Goal: Task Accomplishment & Management: Complete application form

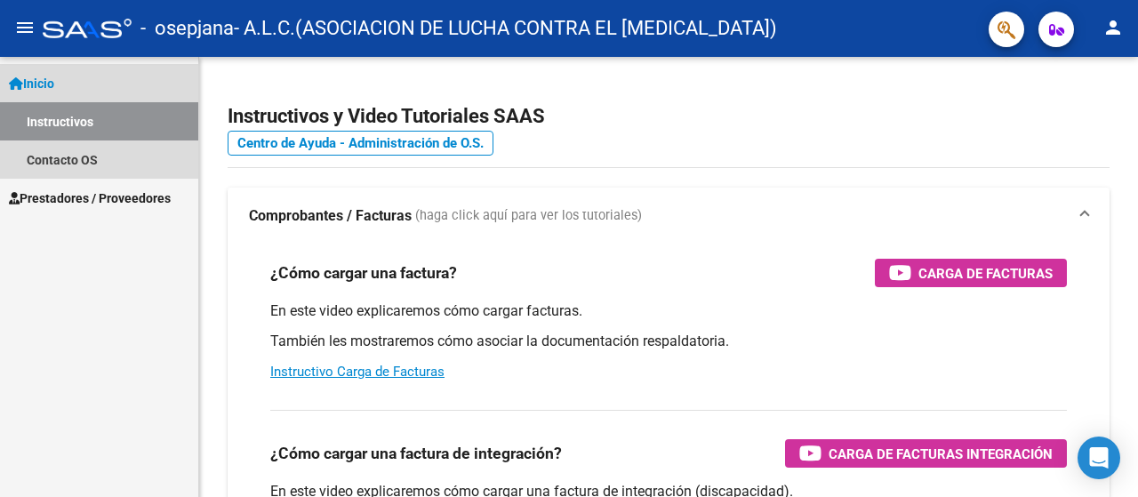
click at [54, 77] on span "Inicio" at bounding box center [31, 84] width 45 height 20
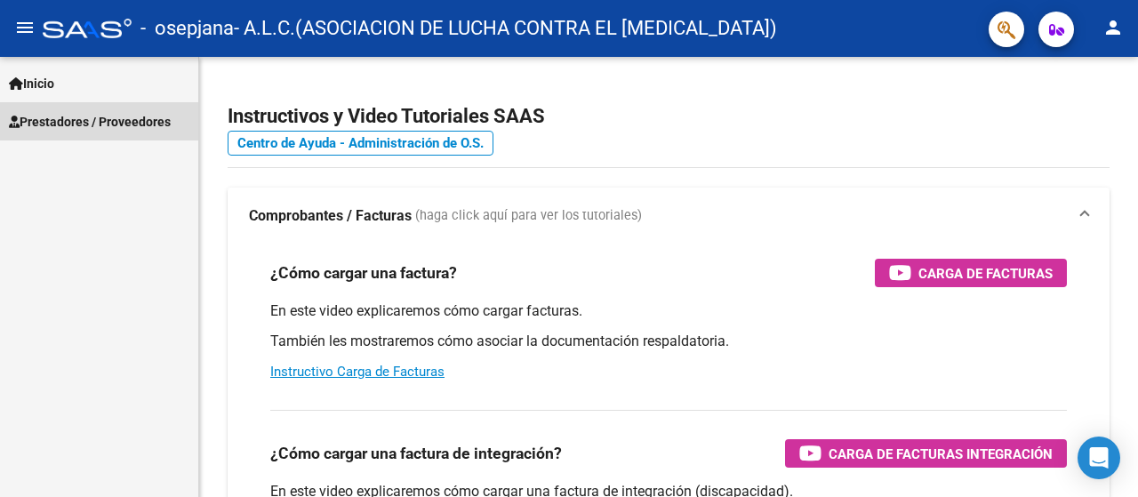
click at [66, 115] on span "Prestadores / Proveedores" at bounding box center [90, 122] width 162 height 20
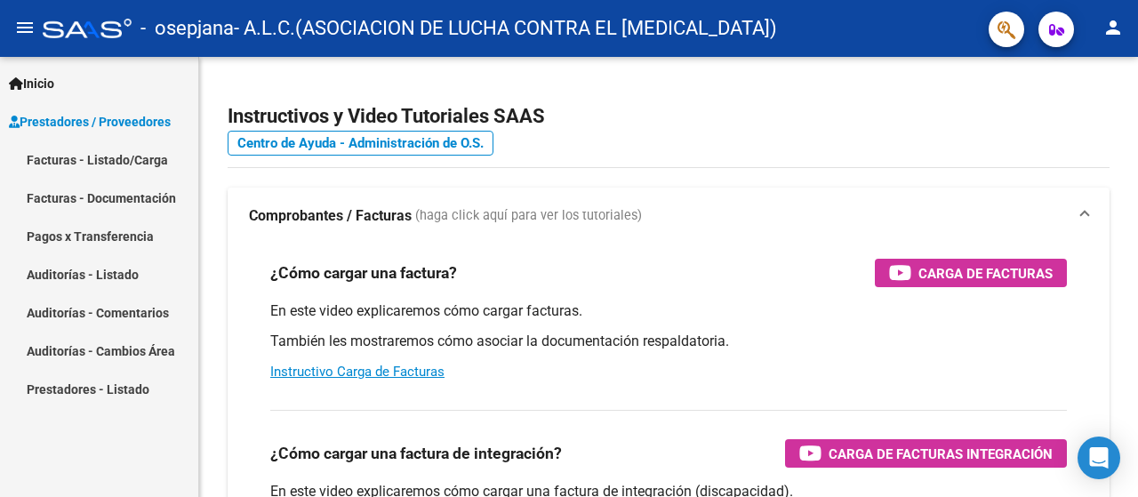
click at [92, 156] on link "Facturas - Listado/Carga" at bounding box center [99, 159] width 198 height 38
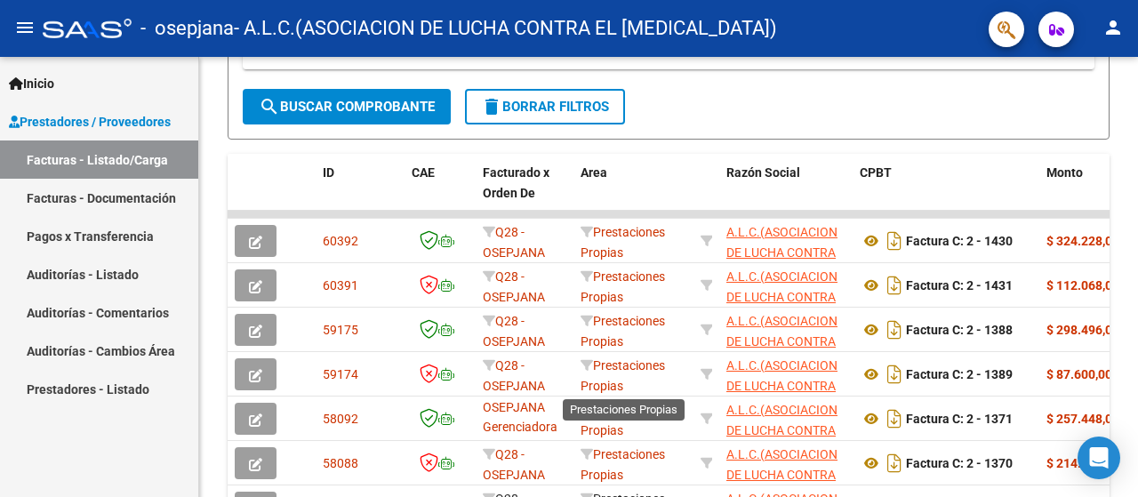
scroll to position [3, 0]
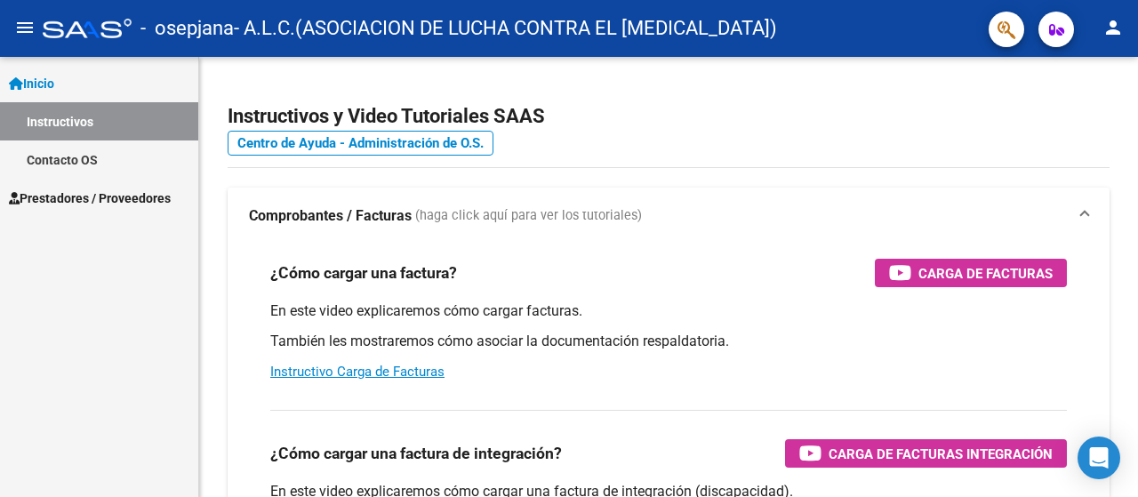
click at [78, 195] on span "Prestadores / Proveedores" at bounding box center [90, 198] width 162 height 20
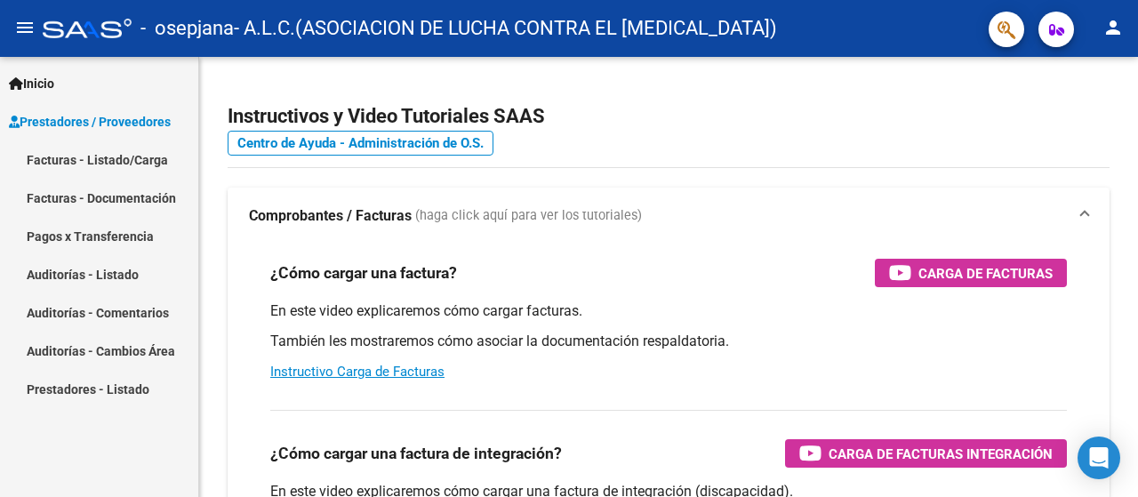
click at [112, 159] on link "Facturas - Listado/Carga" at bounding box center [99, 159] width 198 height 38
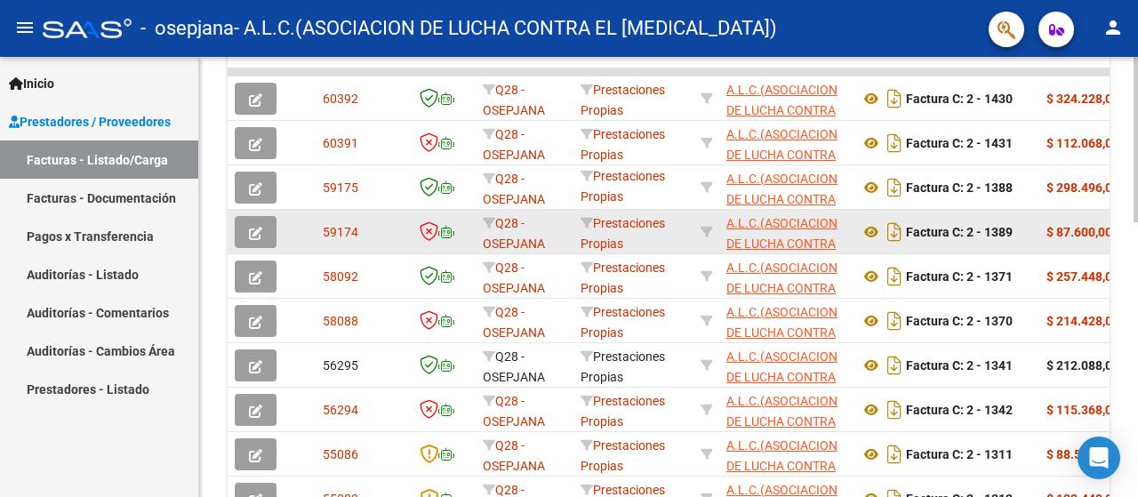
scroll to position [622, 0]
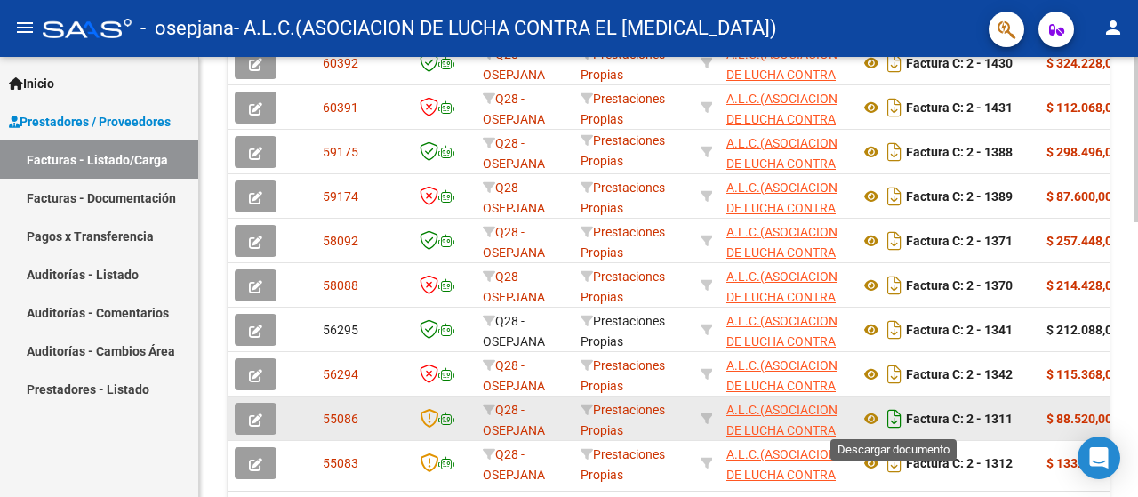
click at [891, 416] on icon "Descargar documento" at bounding box center [894, 418] width 23 height 28
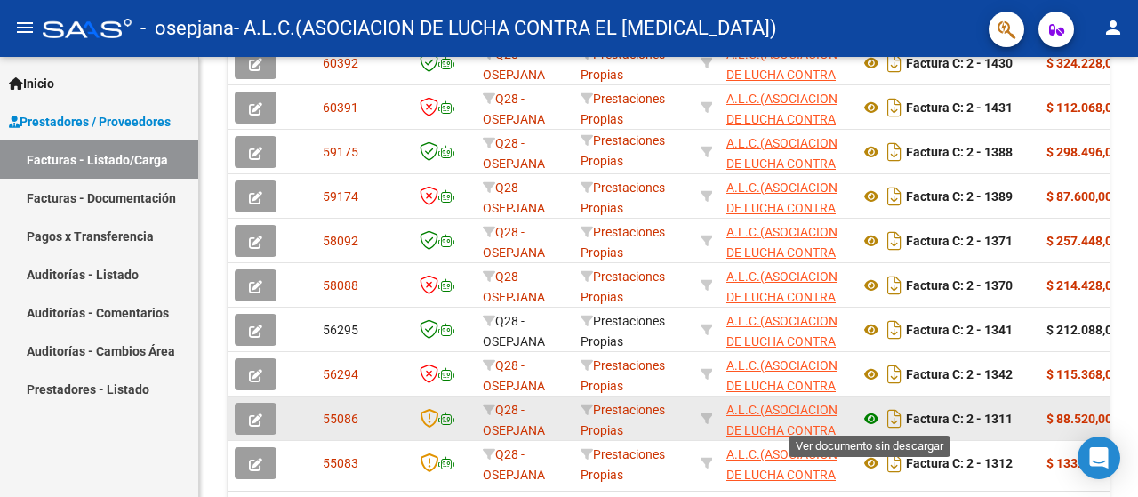
click at [875, 420] on icon at bounding box center [870, 418] width 23 height 21
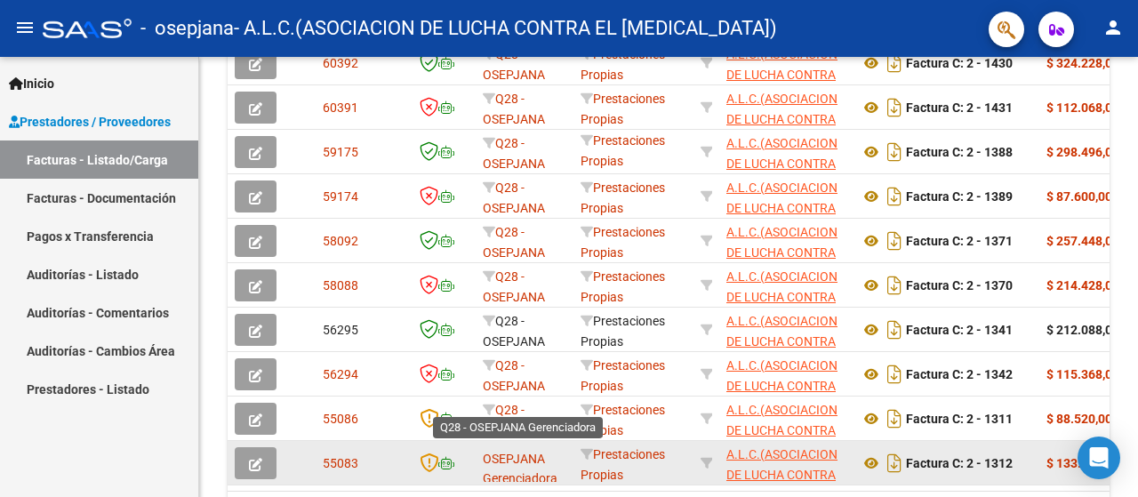
scroll to position [23, 0]
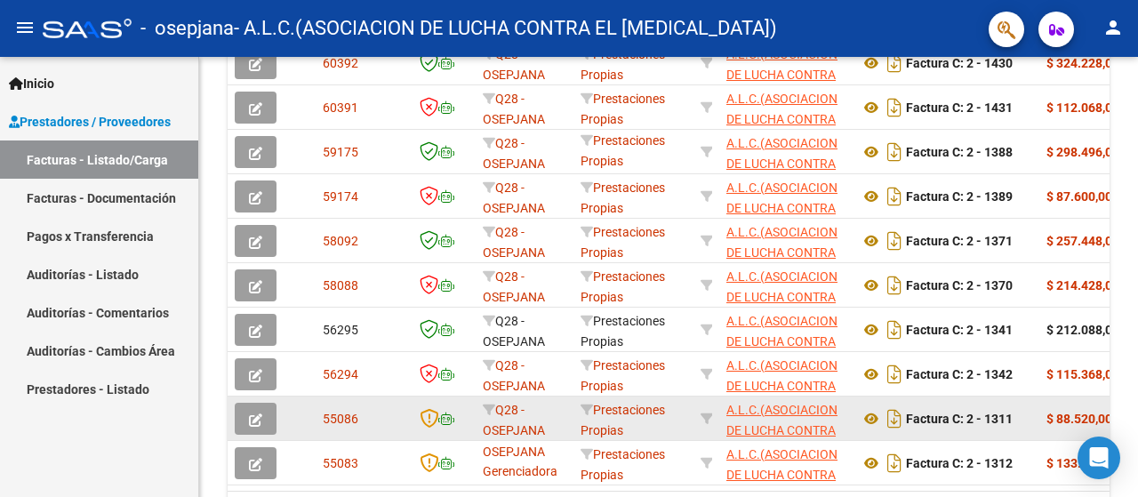
click at [261, 417] on icon "button" at bounding box center [255, 419] width 13 height 13
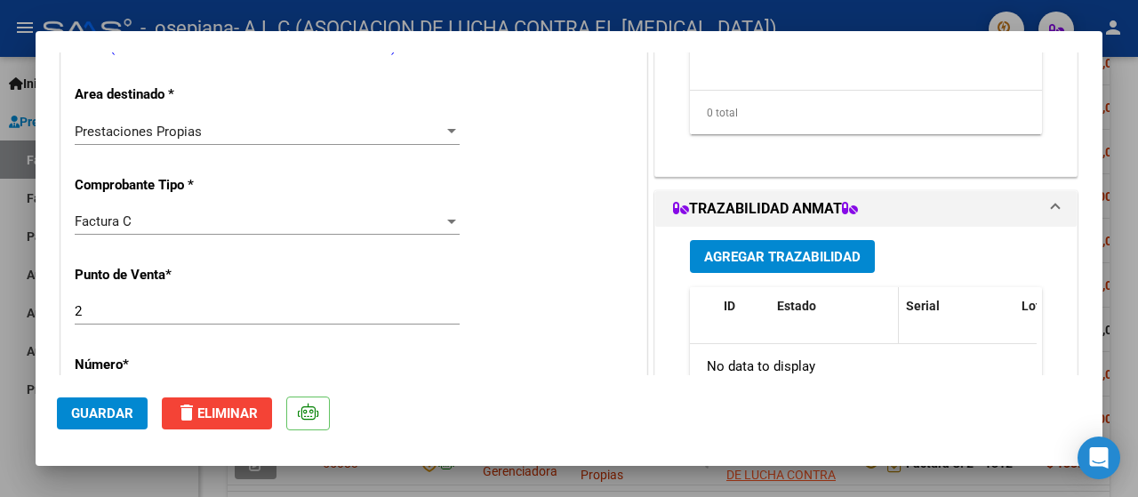
scroll to position [0, 0]
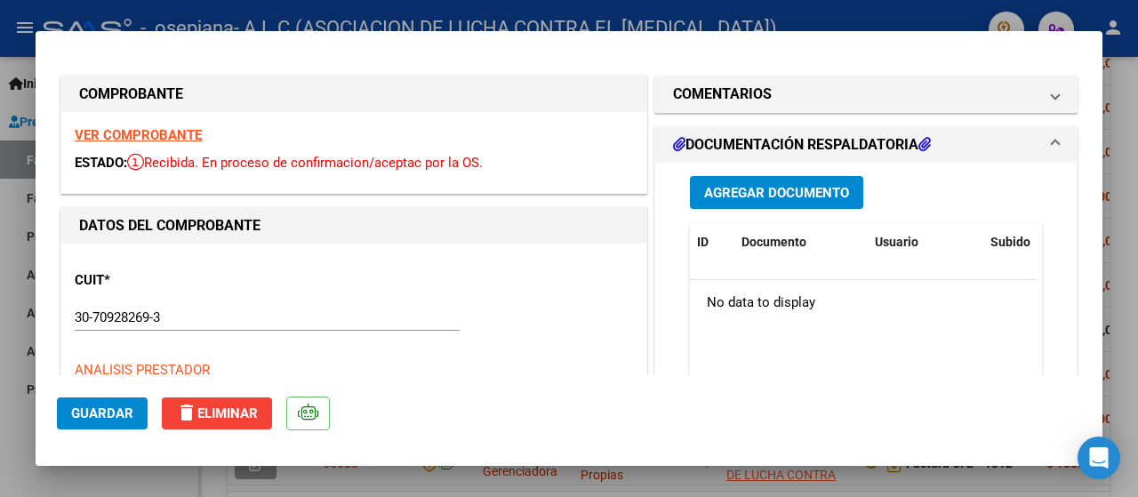
type input "$ 0,00"
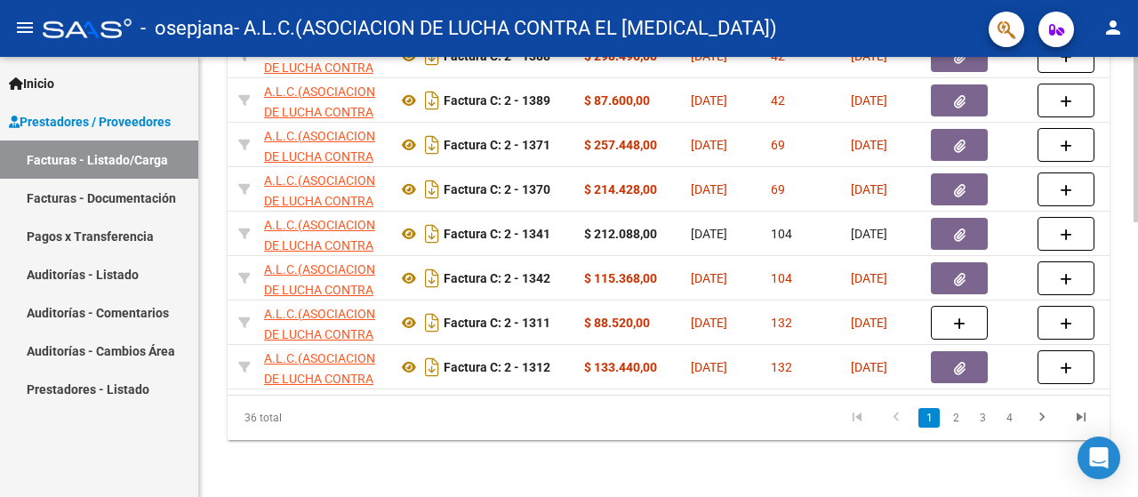
scroll to position [0, 498]
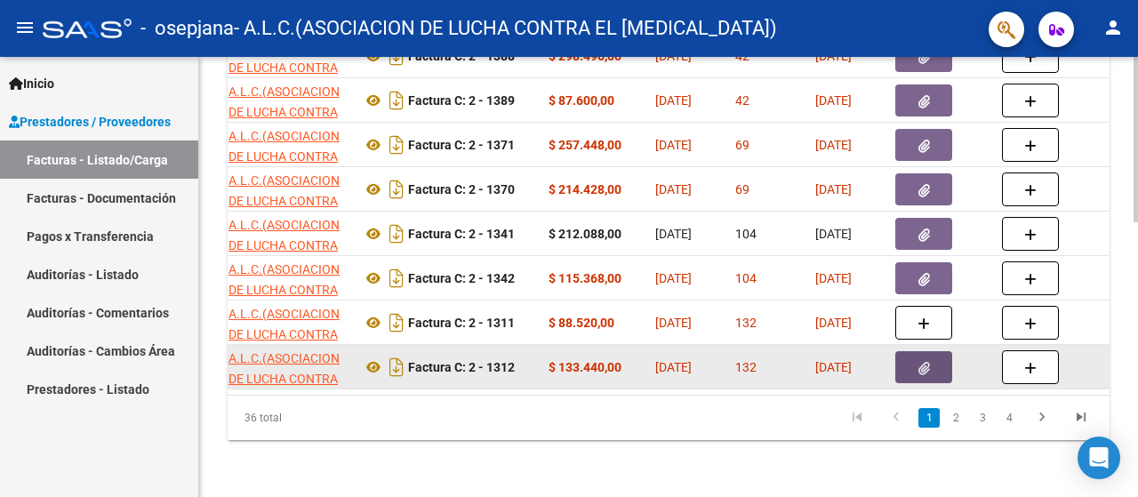
click at [913, 354] on button "button" at bounding box center [923, 367] width 57 height 32
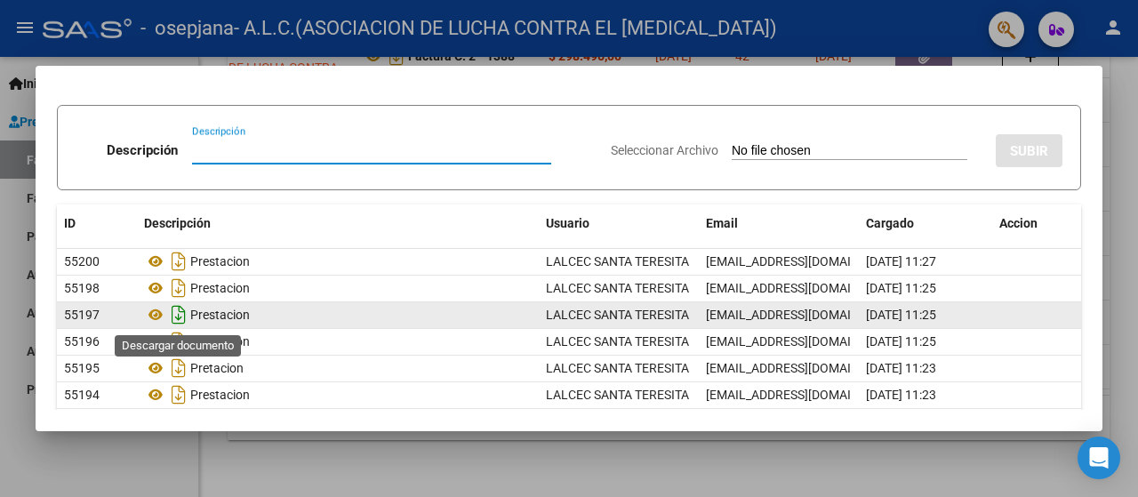
scroll to position [123, 0]
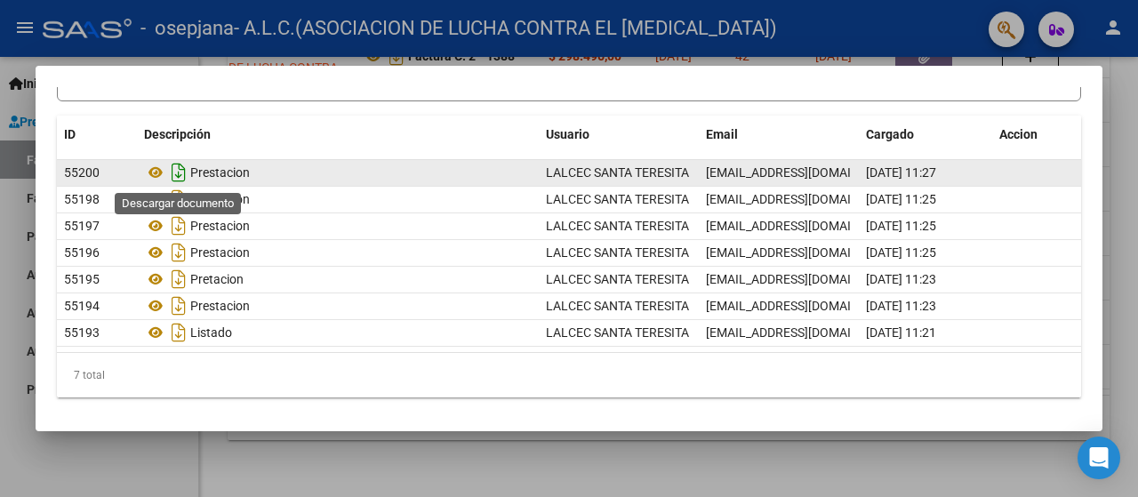
click at [180, 174] on icon "Descargar documento" at bounding box center [178, 172] width 23 height 28
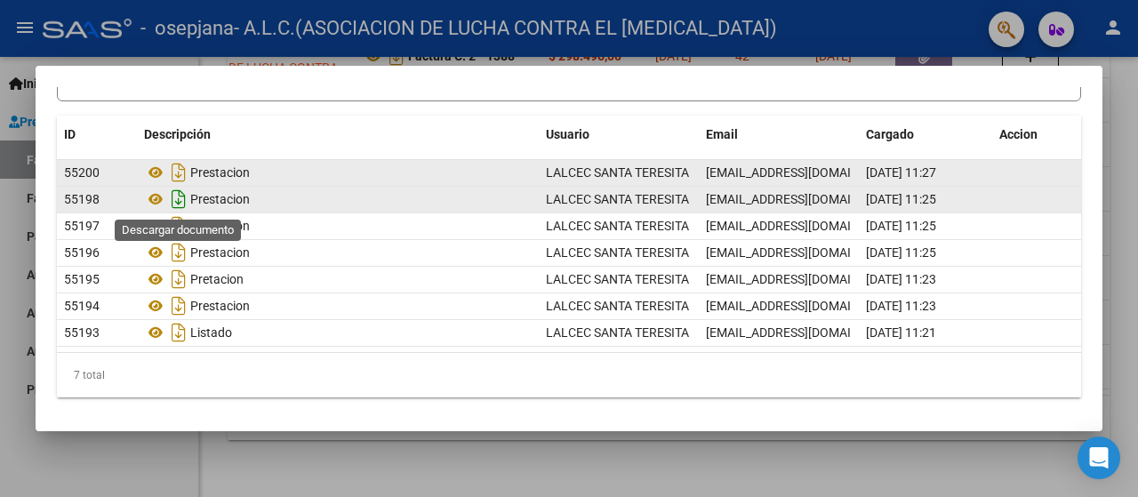
click at [179, 201] on icon "Descargar documento" at bounding box center [178, 199] width 23 height 28
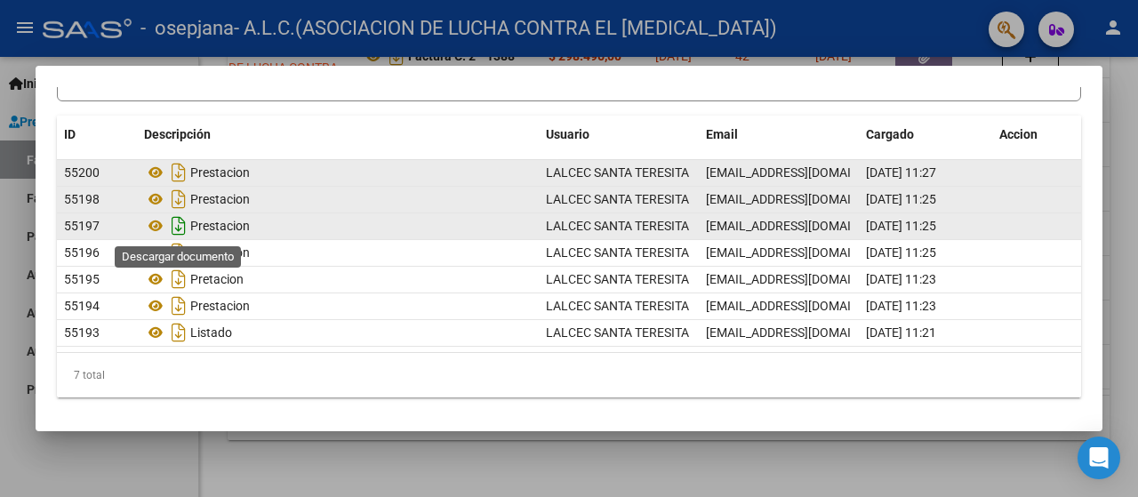
click at [178, 225] on icon "Descargar documento" at bounding box center [178, 226] width 23 height 28
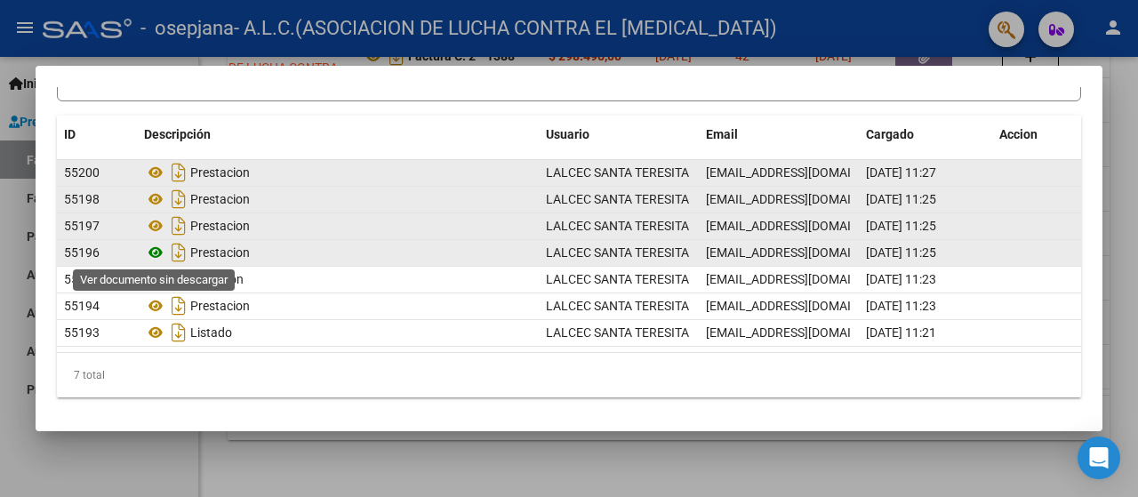
click at [159, 250] on icon at bounding box center [155, 252] width 23 height 21
click at [183, 257] on icon "Descargar documento" at bounding box center [178, 252] width 23 height 28
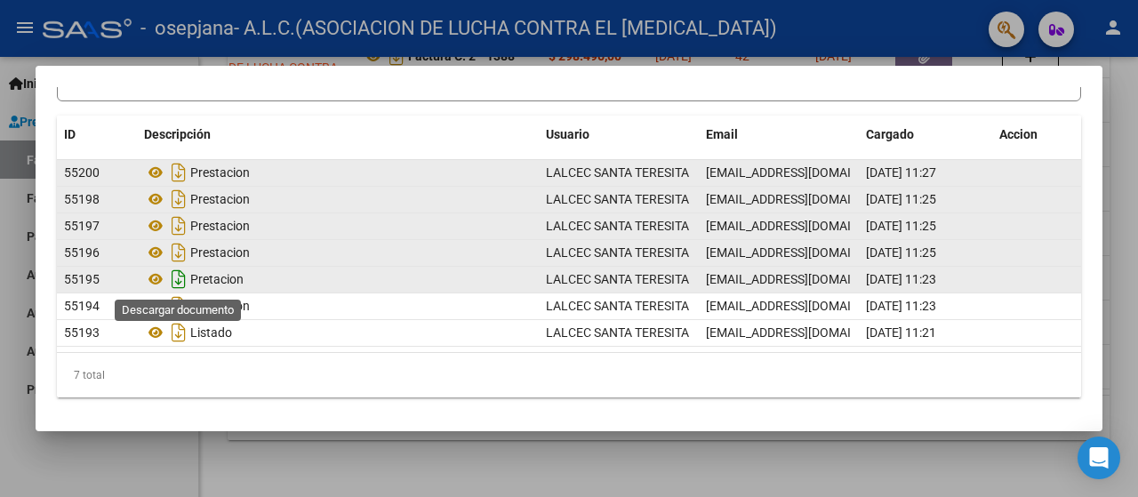
click at [182, 276] on icon "Descargar documento" at bounding box center [178, 279] width 23 height 28
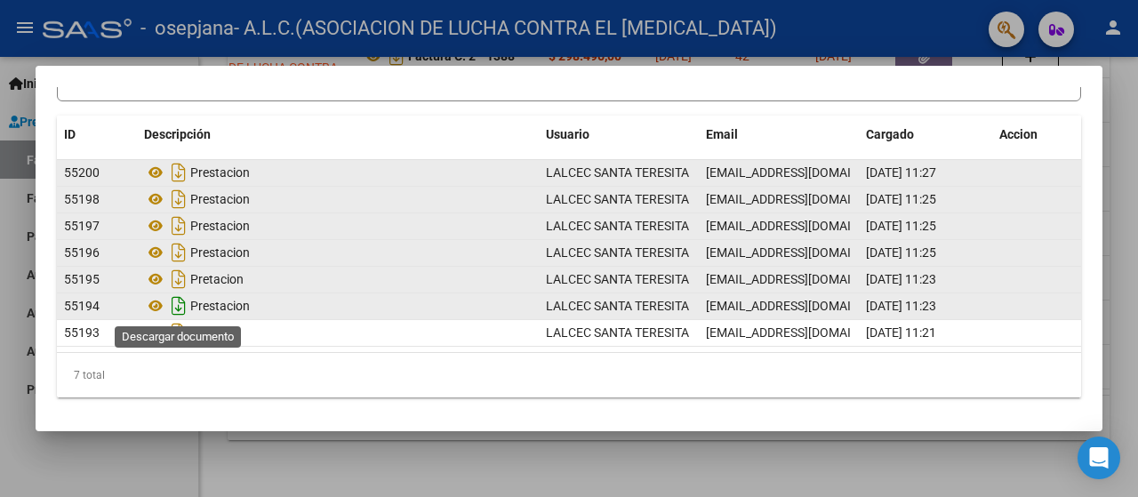
click at [176, 302] on icon "Descargar documento" at bounding box center [178, 306] width 23 height 28
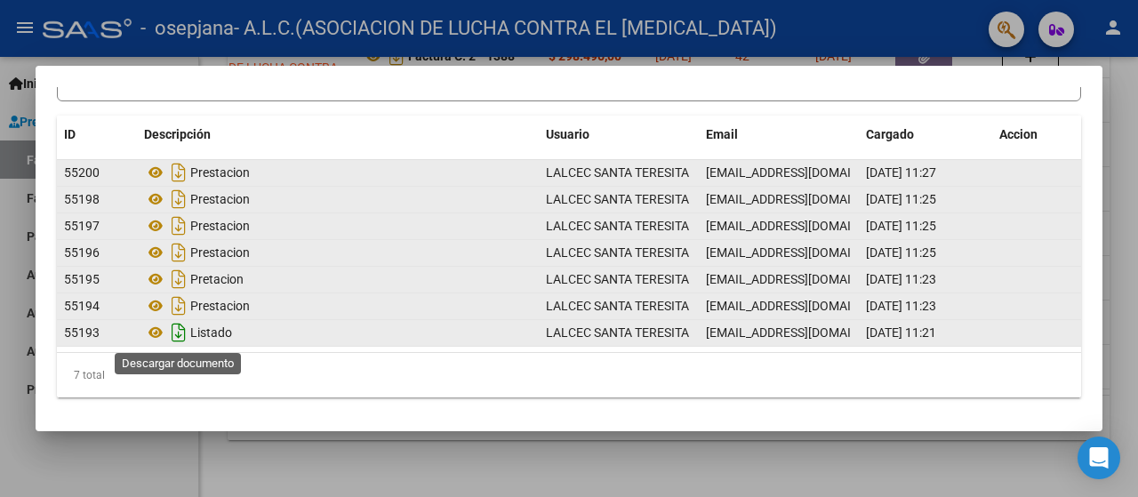
click at [174, 332] on icon "Descargar documento" at bounding box center [178, 332] width 23 height 28
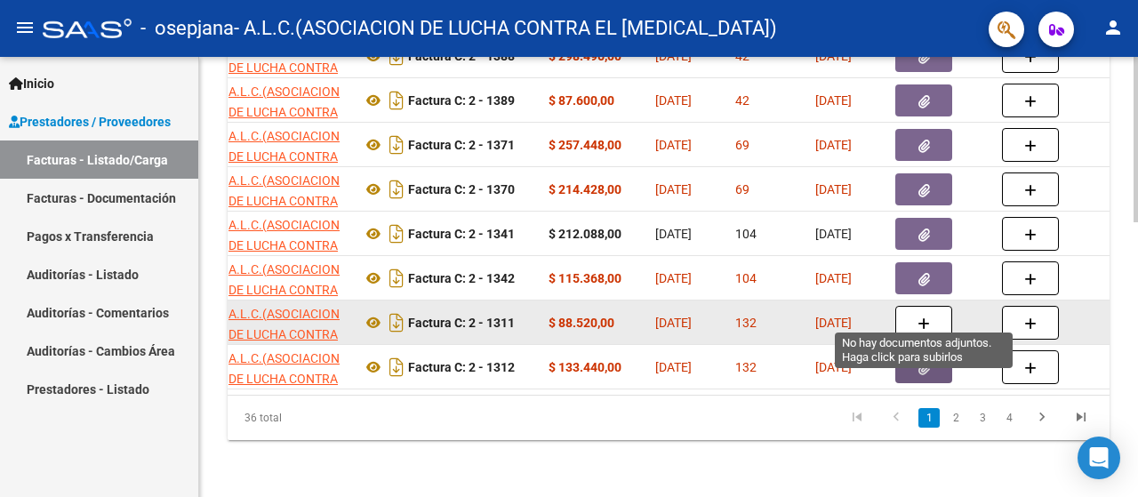
click at [937, 316] on button "button" at bounding box center [923, 323] width 57 height 34
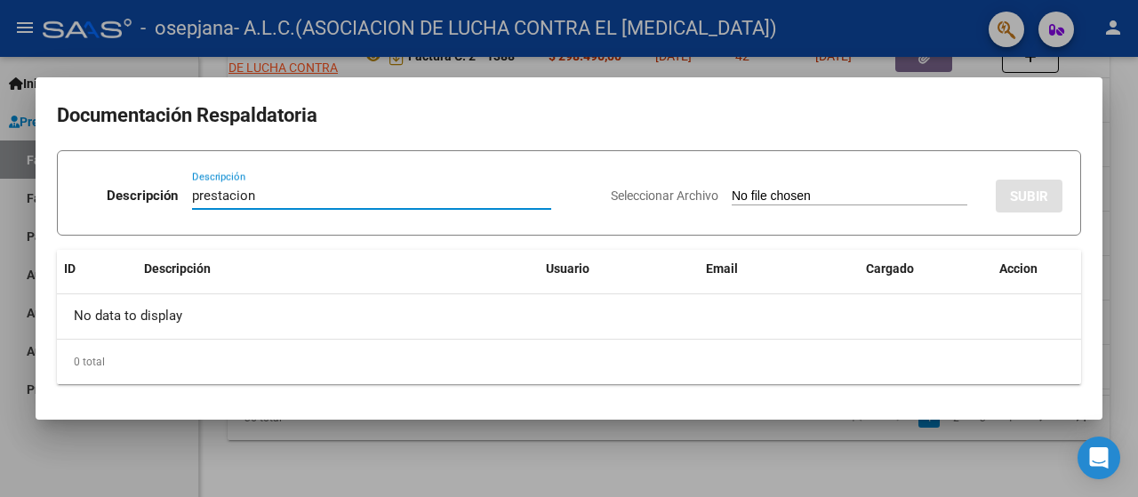
type input "prestacion"
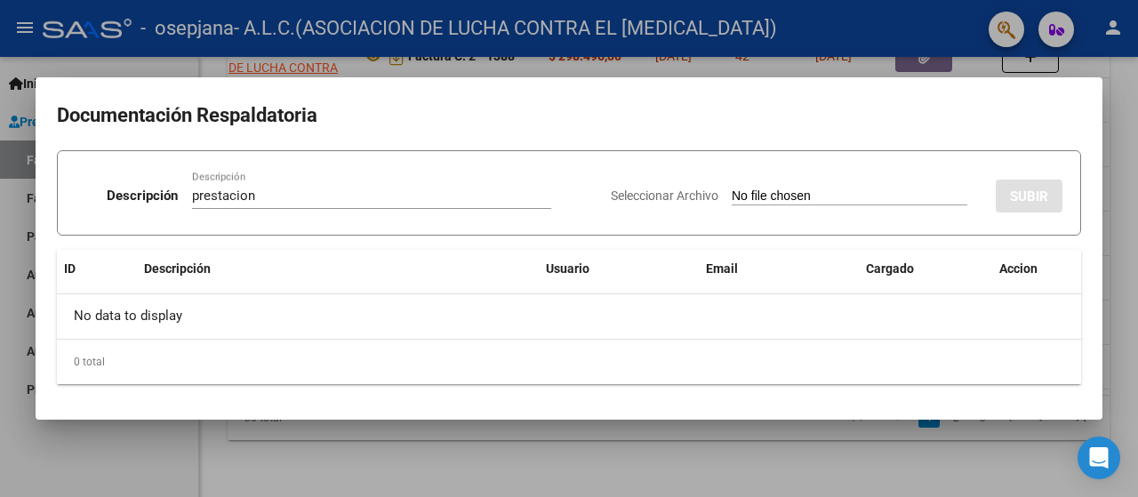
click at [731, 202] on input "Seleccionar Archivo" at bounding box center [849, 196] width 236 height 17
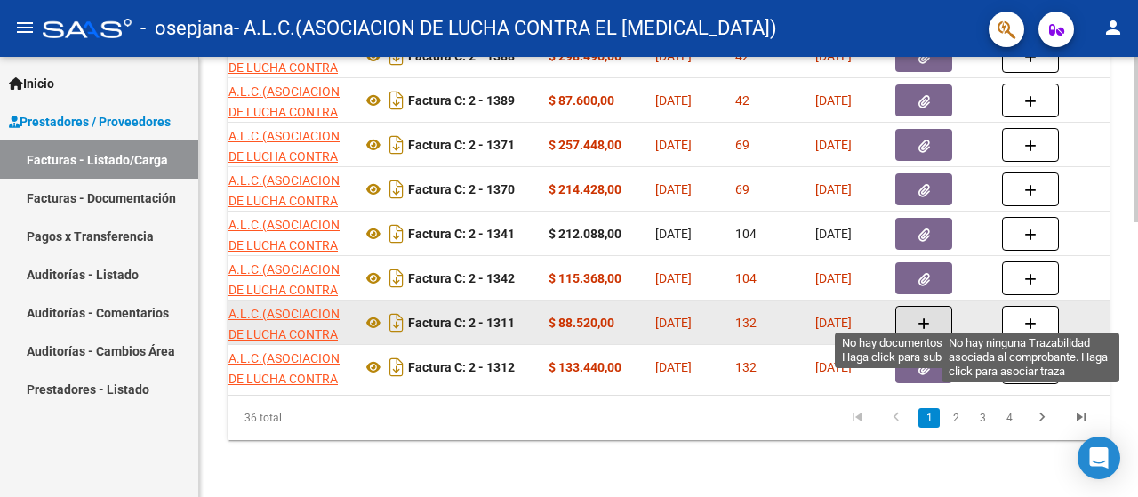
click at [1021, 308] on button "button" at bounding box center [1030, 323] width 57 height 34
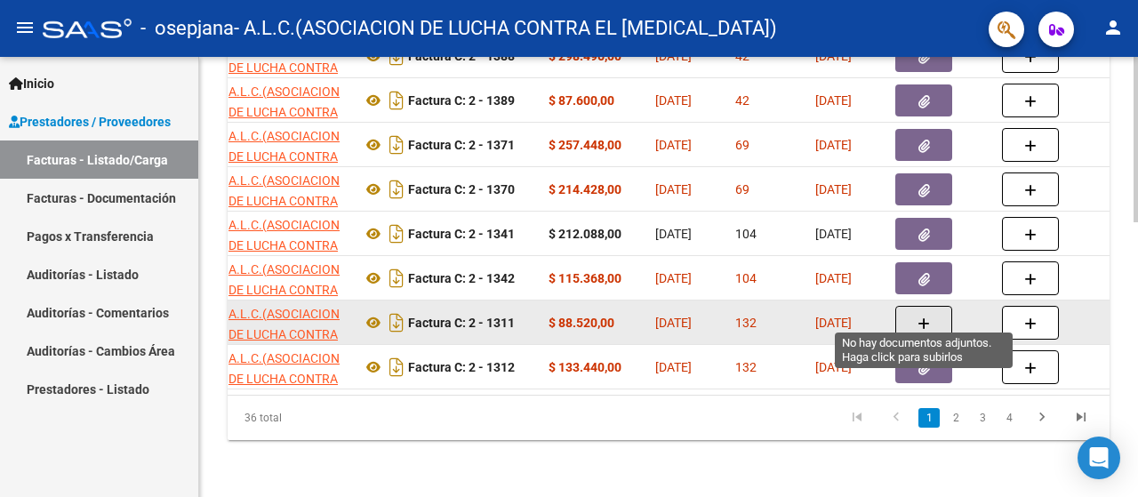
click at [945, 306] on button "button" at bounding box center [923, 323] width 57 height 34
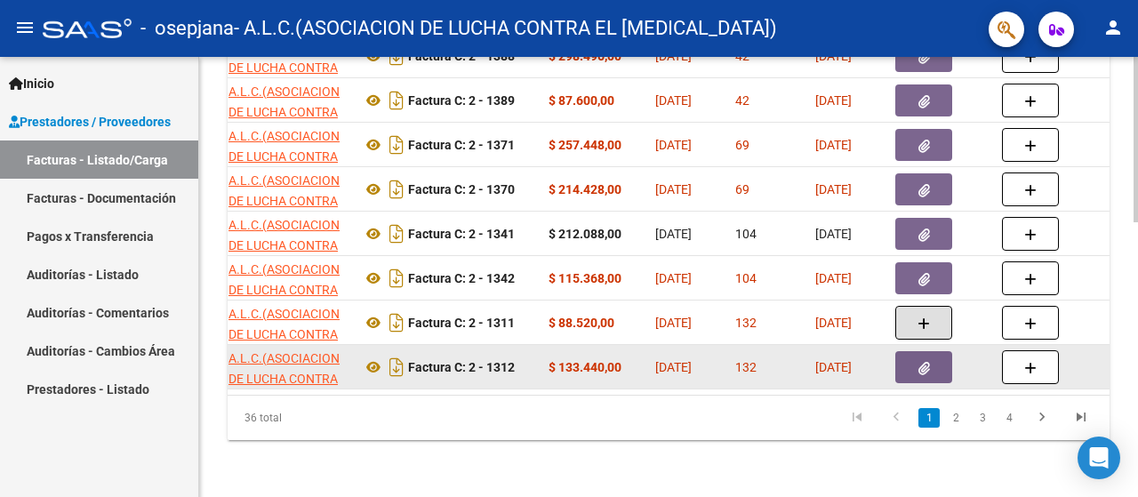
click at [925, 362] on icon "button" at bounding box center [924, 368] width 12 height 13
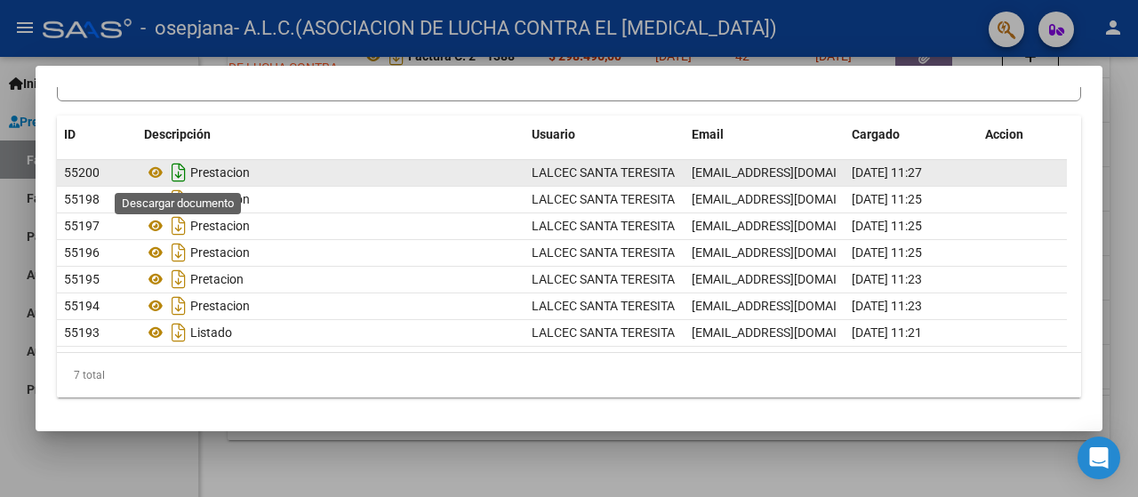
click at [177, 172] on icon "Descargar documento" at bounding box center [178, 172] width 23 height 28
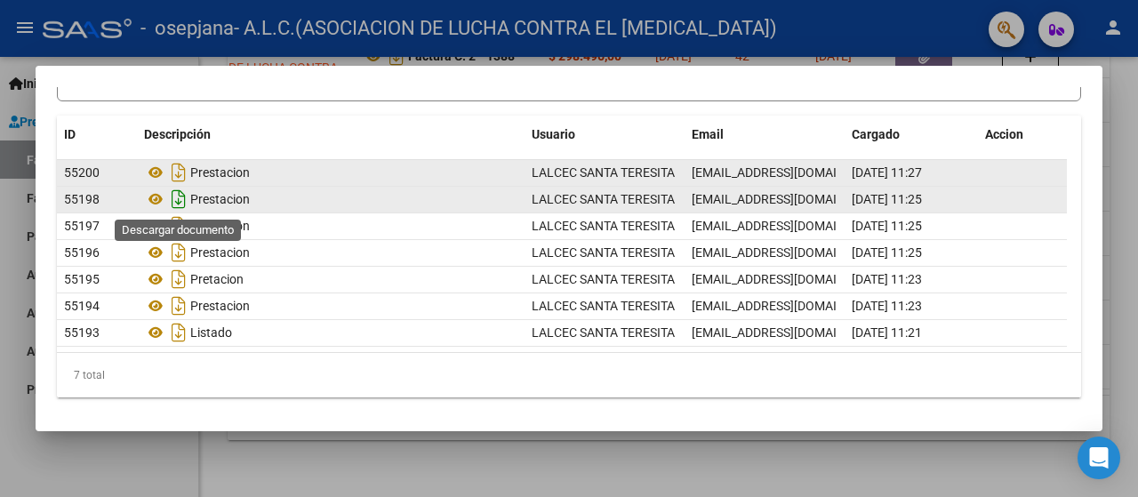
click at [175, 197] on icon "Descargar documento" at bounding box center [178, 199] width 23 height 28
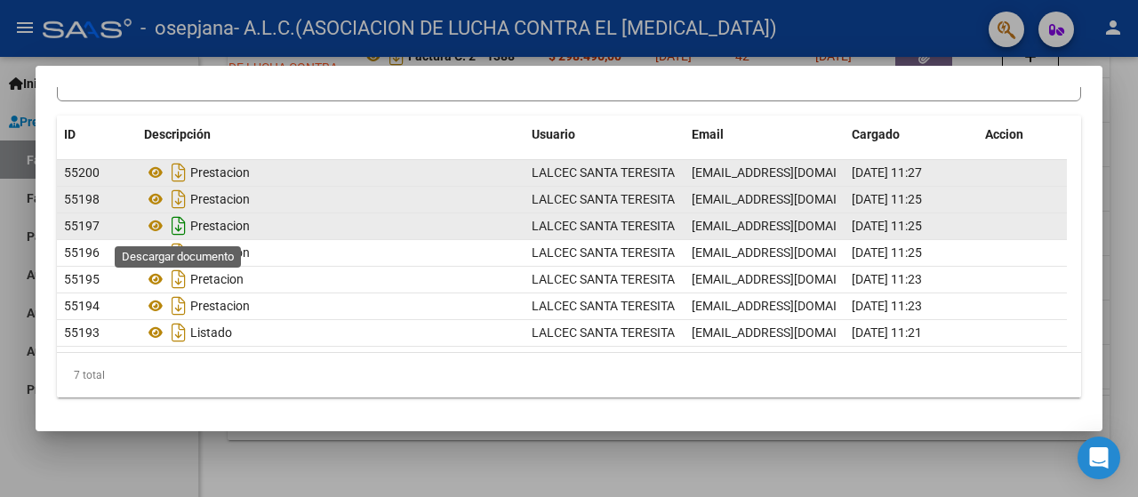
click at [185, 227] on icon "Descargar documento" at bounding box center [178, 226] width 23 height 28
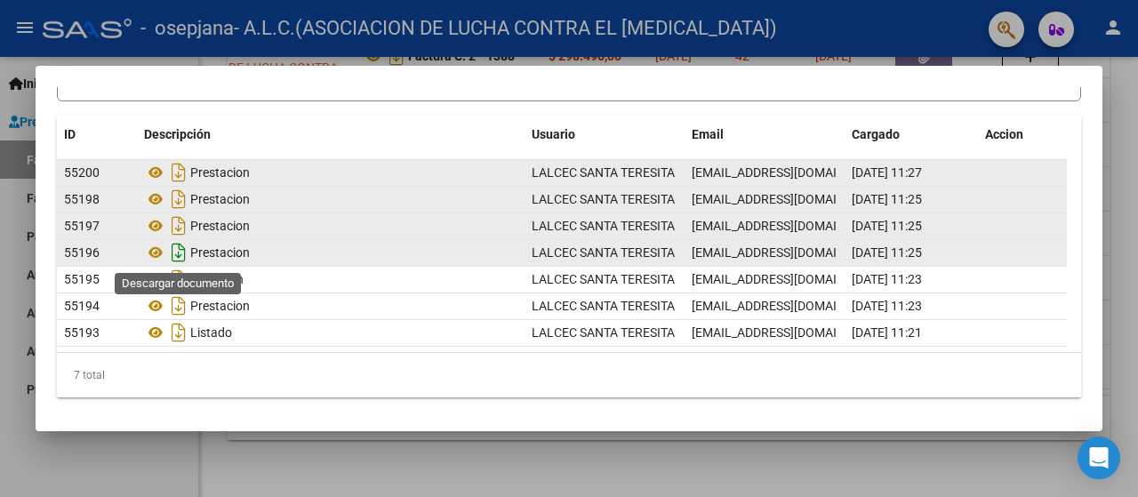
click at [178, 256] on icon "Descargar documento" at bounding box center [178, 252] width 23 height 28
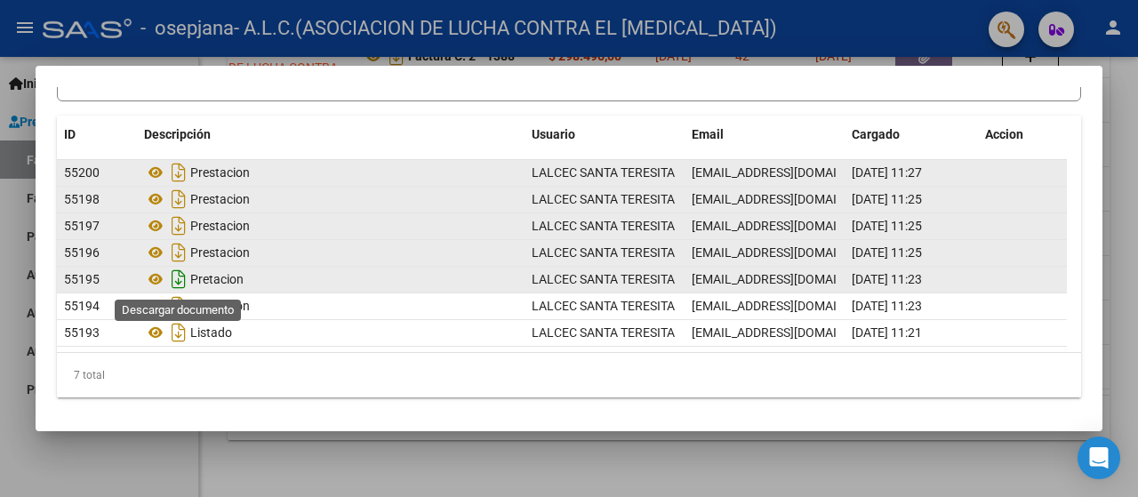
click at [178, 278] on icon "Descargar documento" at bounding box center [178, 279] width 23 height 28
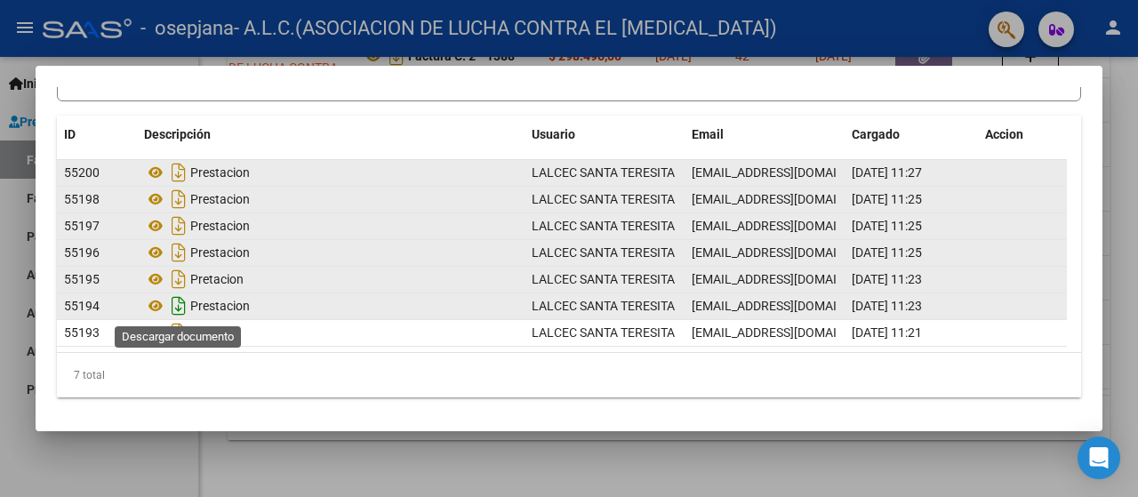
click at [176, 305] on icon "Descargar documento" at bounding box center [178, 306] width 23 height 28
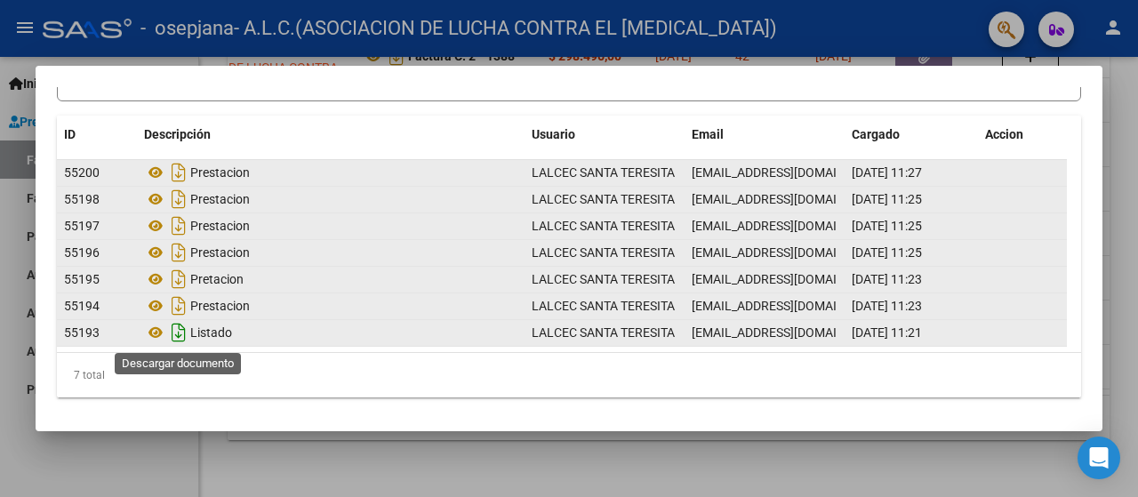
click at [177, 332] on icon "Descargar documento" at bounding box center [178, 332] width 23 height 28
